Goal: Information Seeking & Learning: Learn about a topic

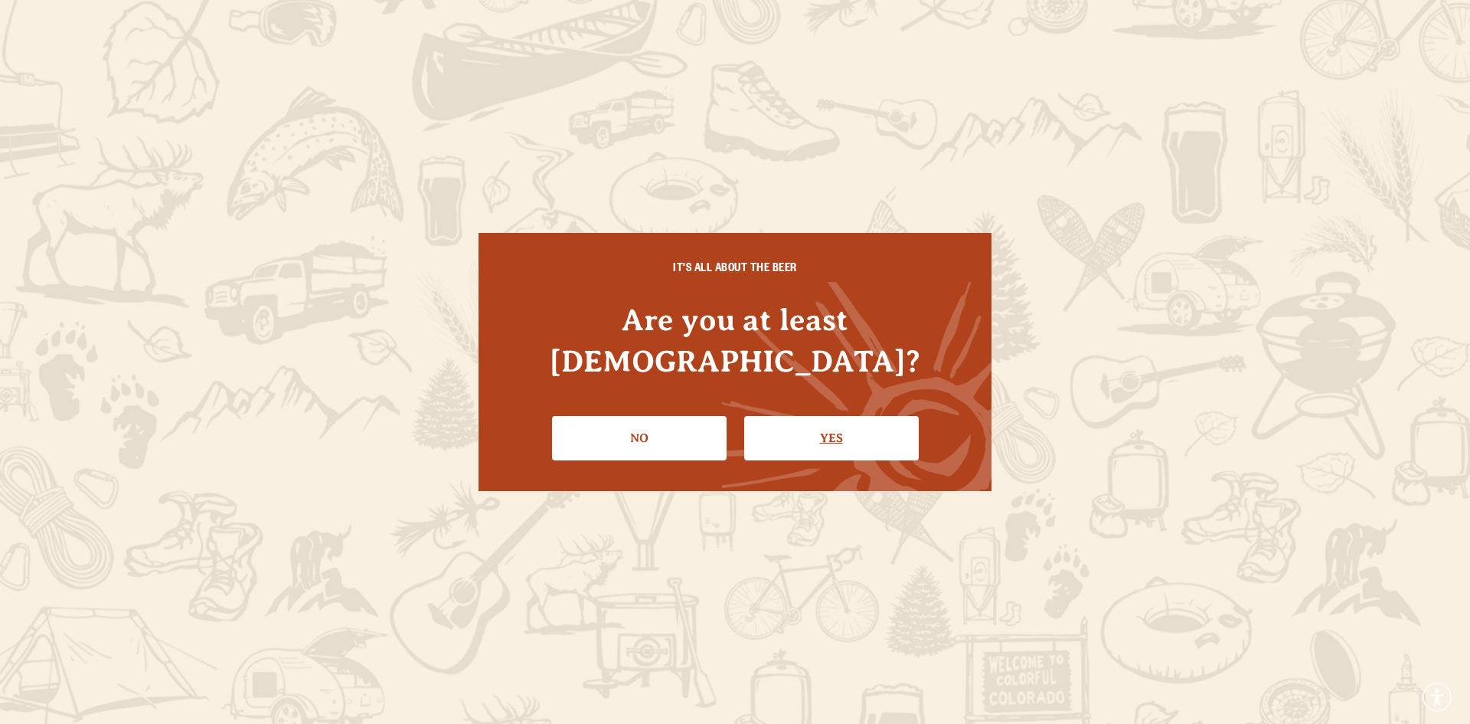
click at [773, 416] on link "Yes" at bounding box center [831, 438] width 175 height 44
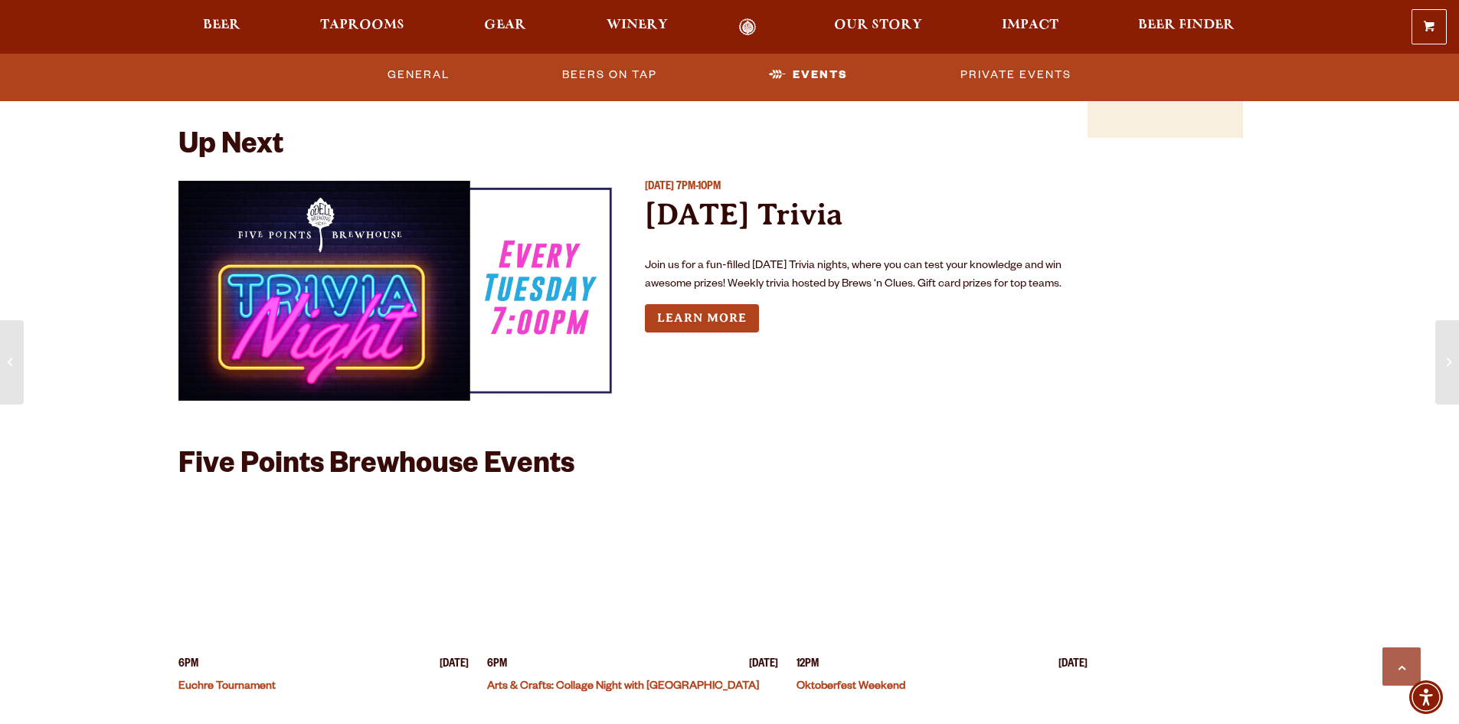
scroll to position [1531, 0]
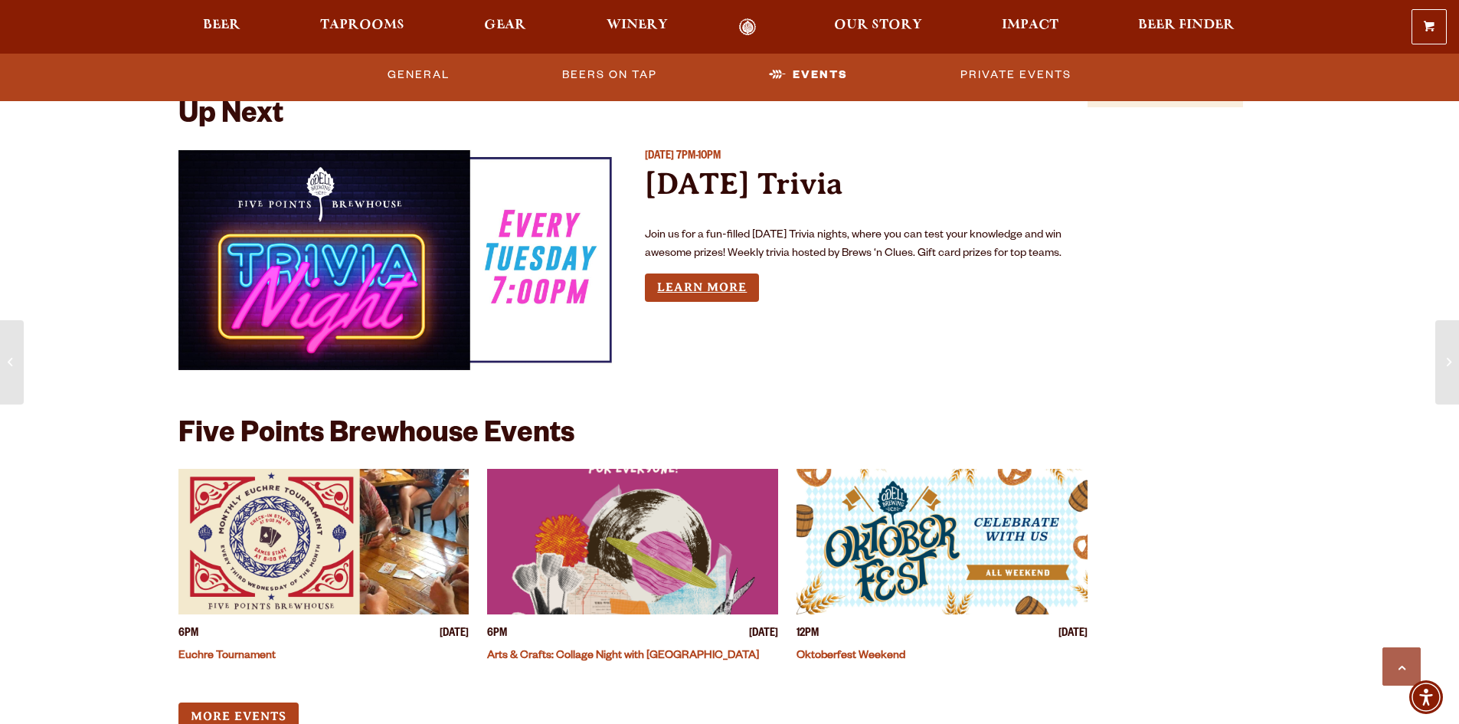
click at [657, 286] on link "Learn More" at bounding box center [702, 287] width 114 height 28
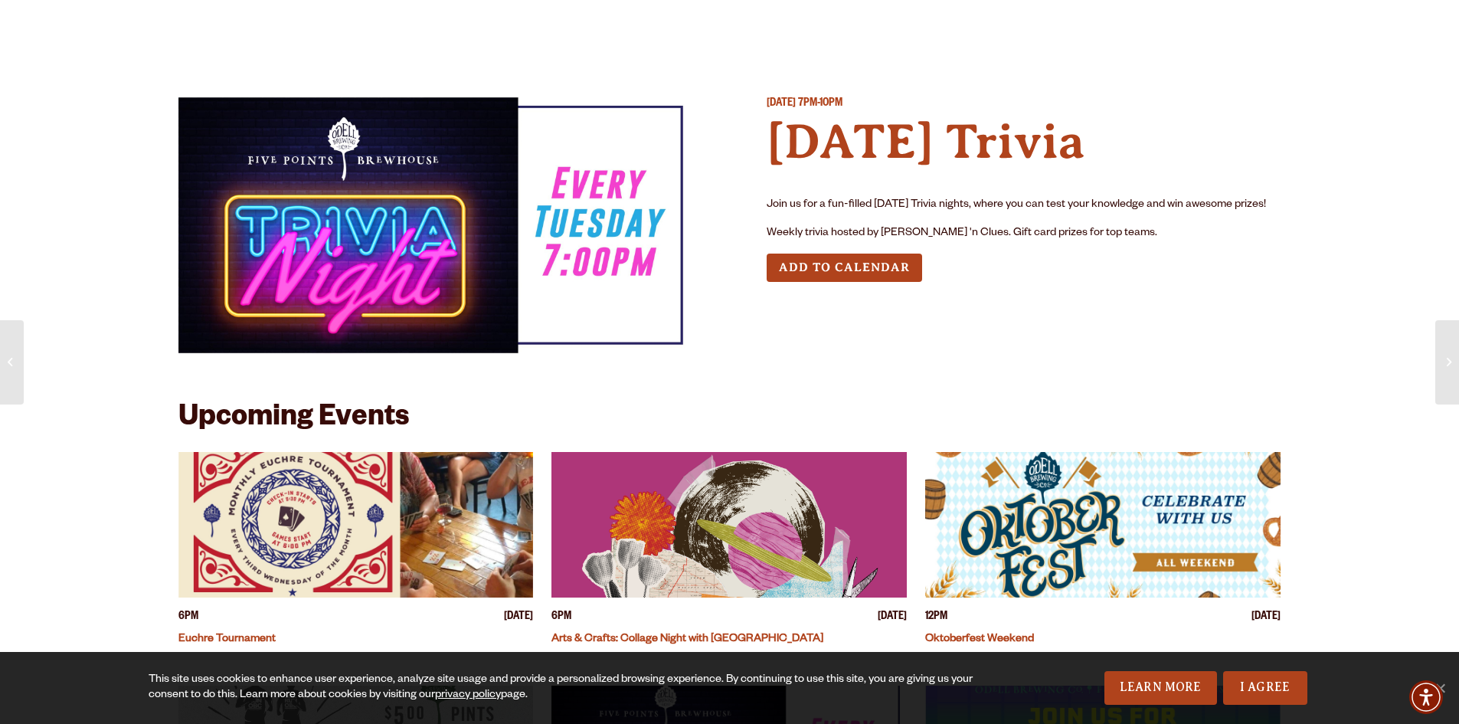
scroll to position [230, 0]
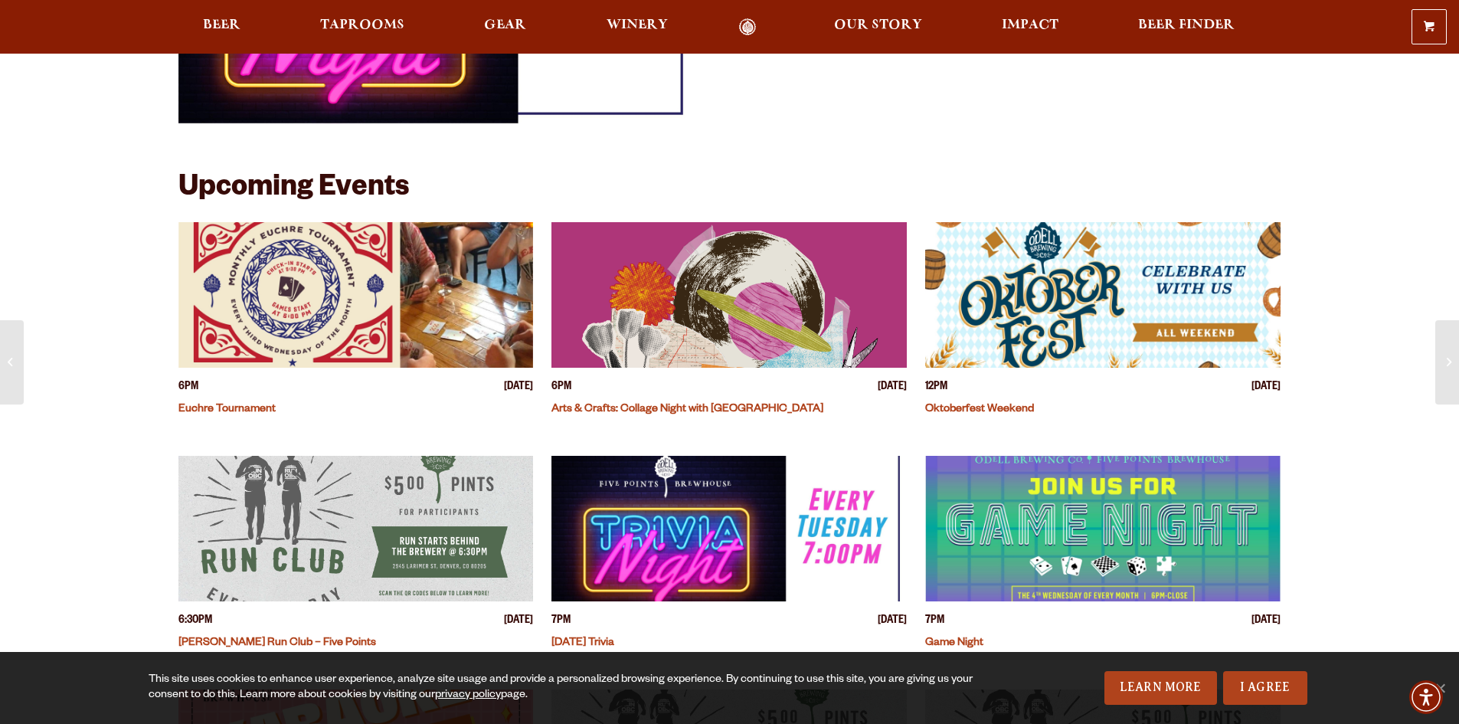
click at [374, 507] on img "View event details" at bounding box center [355, 528] width 355 height 145
